Goal: Information Seeking & Learning: Understand process/instructions

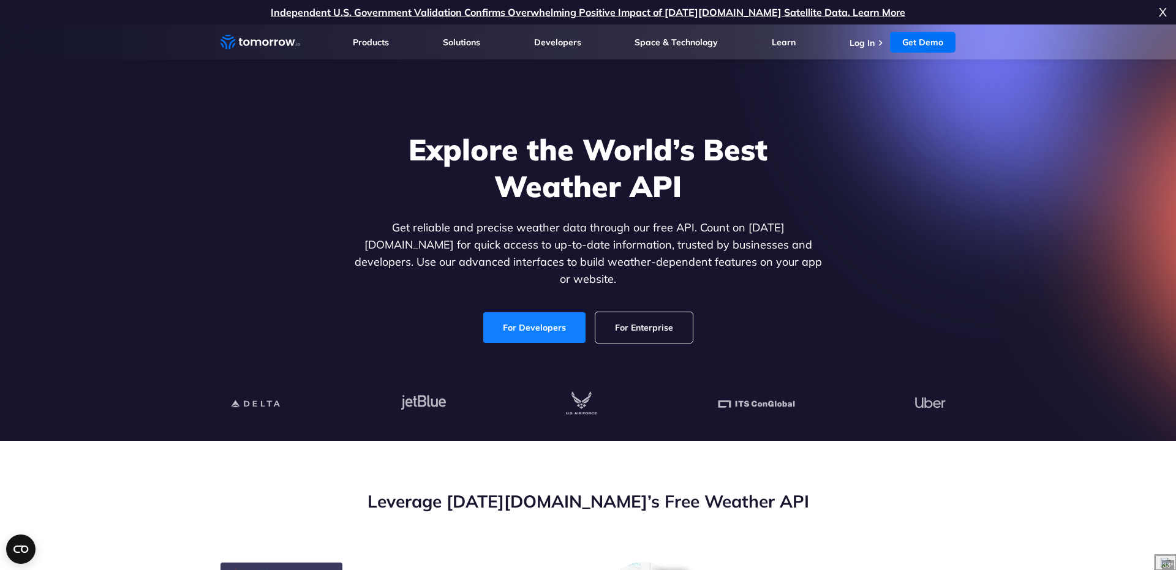
click at [520, 318] on link "For Developers" at bounding box center [534, 327] width 102 height 31
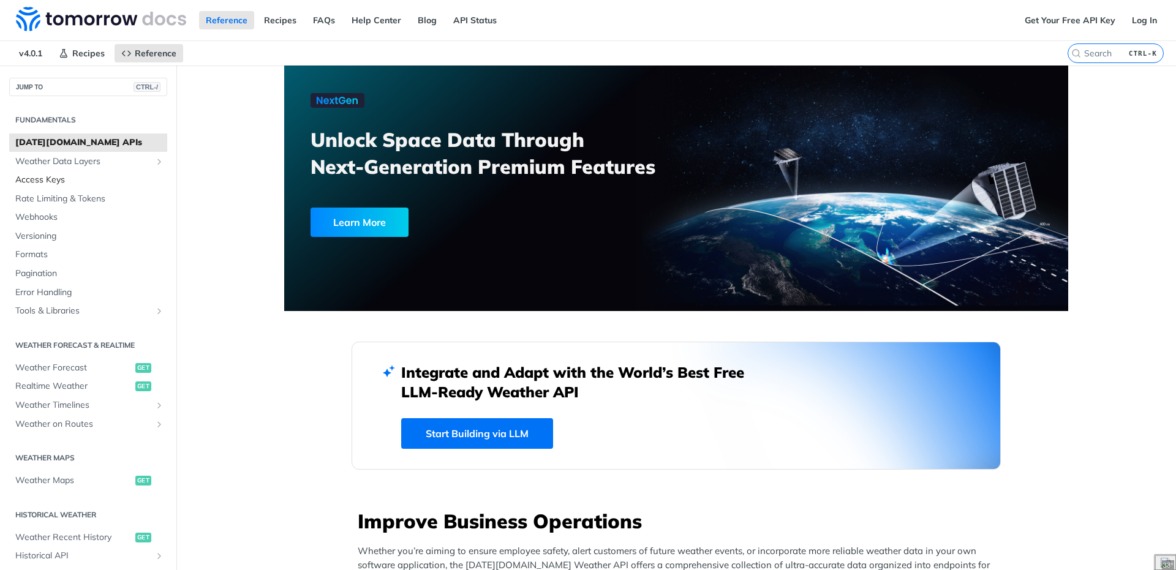
click at [48, 178] on span "Access Keys" at bounding box center [89, 180] width 149 height 12
click at [480, 23] on link "API Status" at bounding box center [474, 20] width 57 height 18
